Goal: Transaction & Acquisition: Purchase product/service

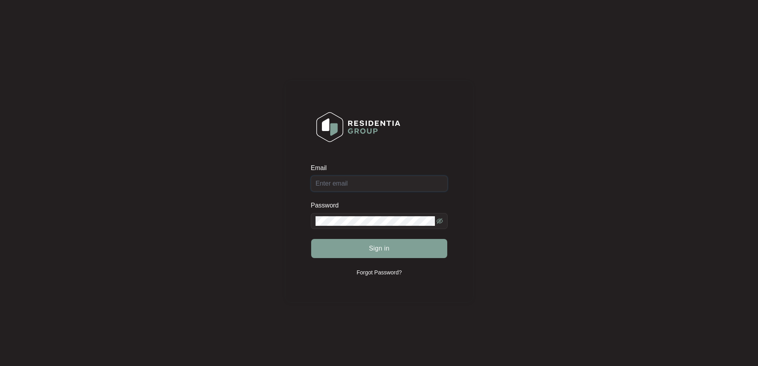
type input "[EMAIL_ADDRESS][DOMAIN_NAME]"
click at [383, 253] on div "Sign in" at bounding box center [379, 248] width 137 height 20
click at [372, 246] on span "Sign in" at bounding box center [379, 249] width 21 height 10
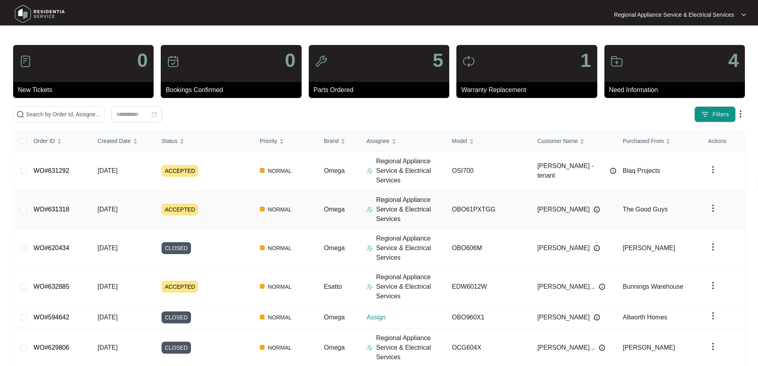
click at [53, 211] on link "WO#631318" at bounding box center [51, 209] width 36 height 7
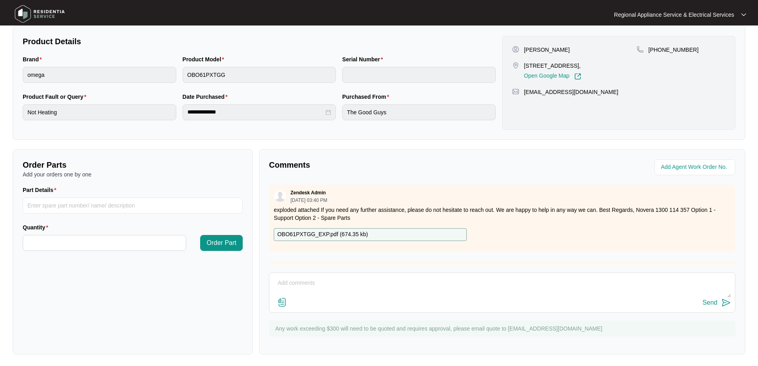
scroll to position [162, 0]
click at [30, 203] on input "Part Details" at bounding box center [133, 204] width 220 height 16
paste input "V32037427"
click at [144, 203] on input "V32037427" at bounding box center [133, 204] width 220 height 16
click at [129, 206] on input "V32037427" at bounding box center [133, 204] width 220 height 16
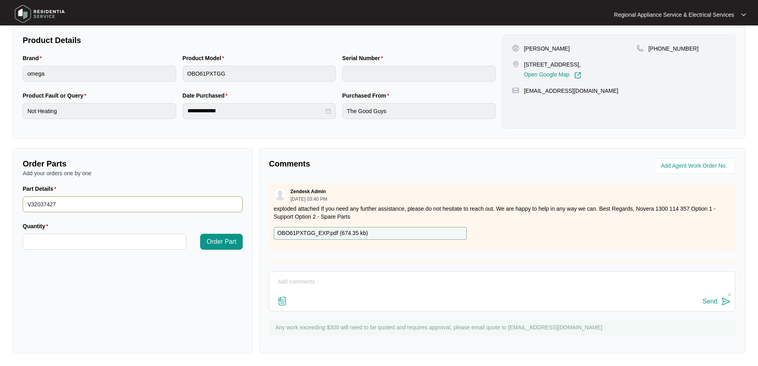
type input "V32037427"
click at [64, 222] on div "Quantity" at bounding box center [105, 228] width 164 height 12
click at [78, 205] on input "V32037427" at bounding box center [133, 204] width 220 height 16
click at [298, 234] on p "OBO61PXTGG_EXP.pdf ( 674.35 kb )" at bounding box center [322, 233] width 91 height 9
click at [62, 203] on input "V32037427" at bounding box center [133, 204] width 220 height 16
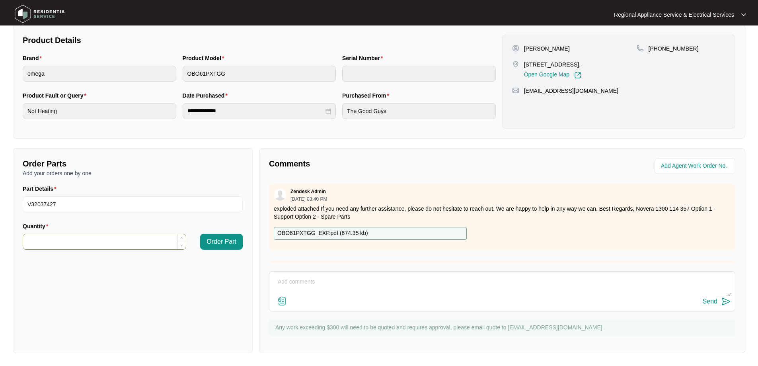
click at [44, 238] on input "Quantity" at bounding box center [104, 241] width 163 height 15
type input "*"
click at [232, 246] on span "Order Part" at bounding box center [222, 242] width 30 height 10
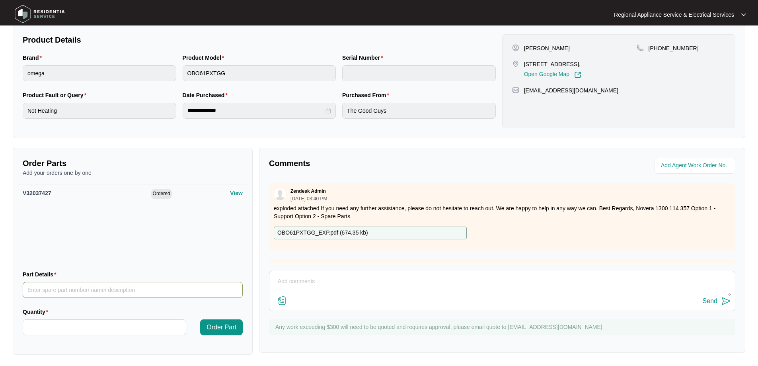
click at [34, 287] on input "Part Details" at bounding box center [133, 290] width 220 height 16
paste input "V32010288"
type input "V32010288"
click at [36, 323] on input "Quantity" at bounding box center [104, 327] width 163 height 15
type input "*"
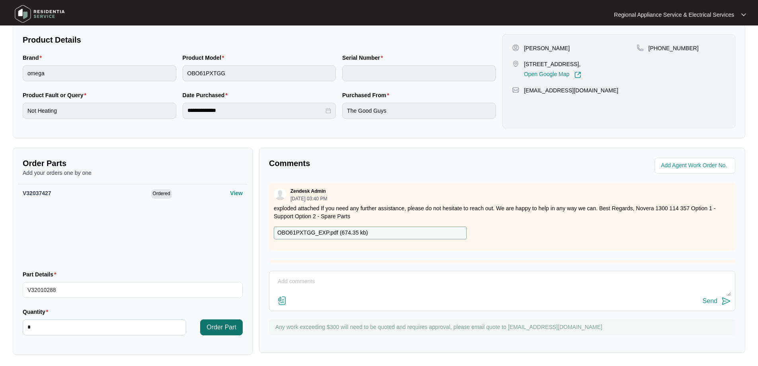
click at [226, 331] on span "Order Part" at bounding box center [222, 327] width 30 height 10
click at [42, 288] on input "Part Details" at bounding box center [133, 290] width 220 height 16
paste input "V32011563"
type input "V32011563"
click at [43, 328] on input "Quantity" at bounding box center [104, 327] width 163 height 15
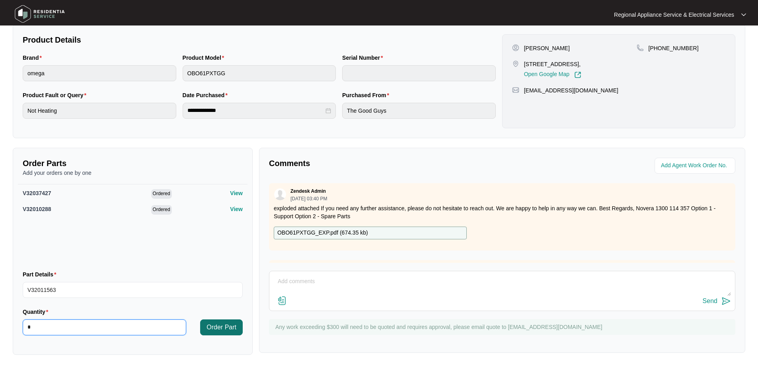
type input "*"
click at [208, 331] on span "Order Part" at bounding box center [222, 327] width 30 height 10
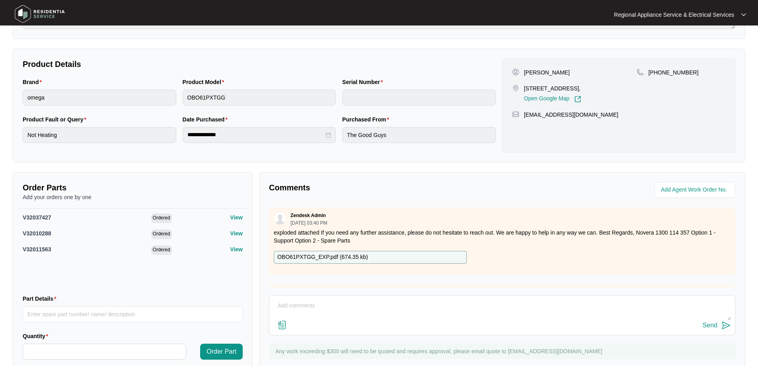
scroll to position [164, 0]
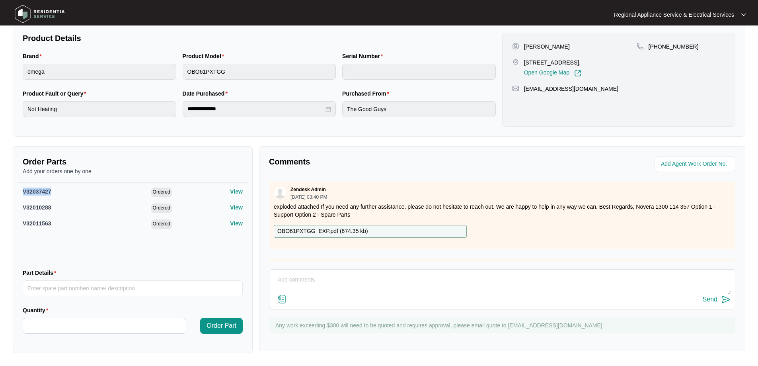
drag, startPoint x: 53, startPoint y: 190, endPoint x: 10, endPoint y: 187, distance: 42.7
click at [10, 187] on div "Order Parts Add your orders one by one V32037427 Ordered View V32010288 Ordered…" at bounding box center [133, 249] width 246 height 207
copy span "V32037427"
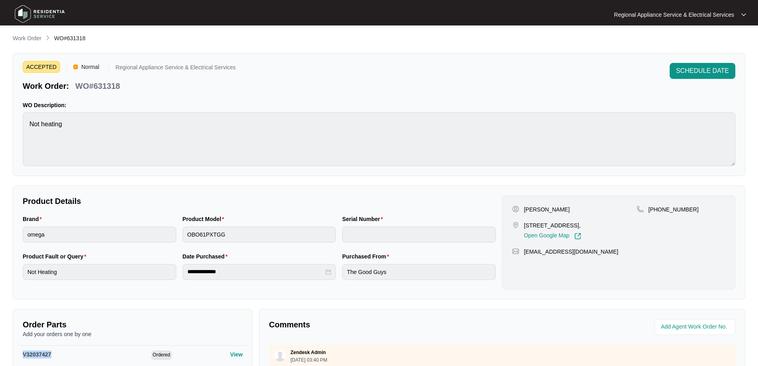
scroll to position [0, 0]
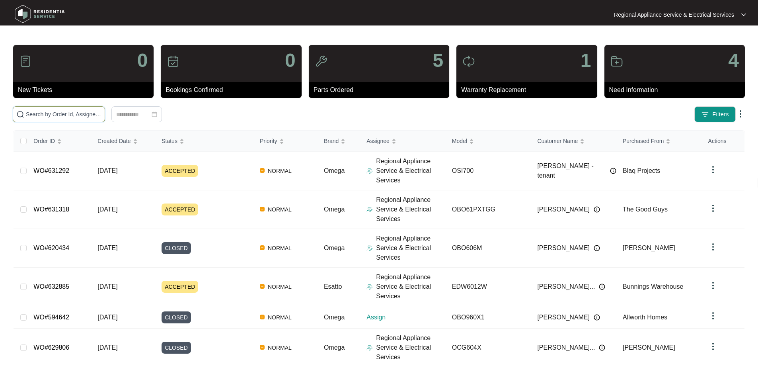
click at [34, 114] on input "text" at bounding box center [64, 114] width 76 height 9
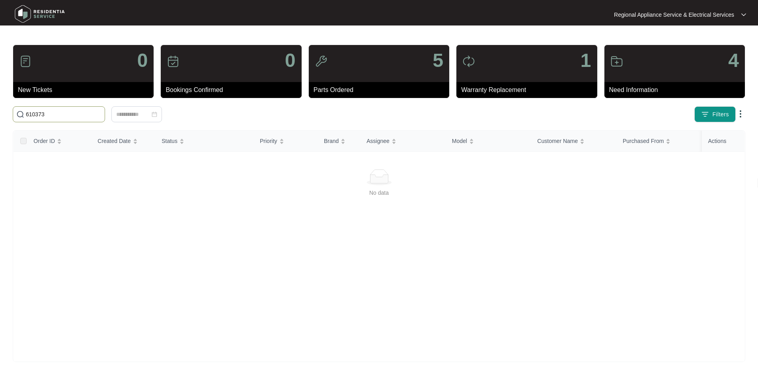
type input "610373"
click at [104, 143] on span "Created Date" at bounding box center [114, 141] width 33 height 9
click at [139, 189] on div "No data" at bounding box center [379, 192] width 712 height 9
